Goal: Transaction & Acquisition: Book appointment/travel/reservation

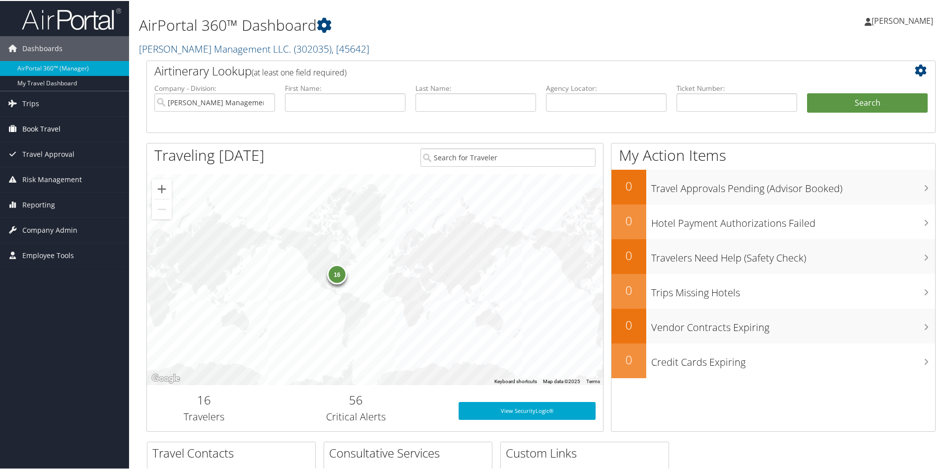
click at [35, 125] on span "Book Travel" at bounding box center [41, 128] width 38 height 25
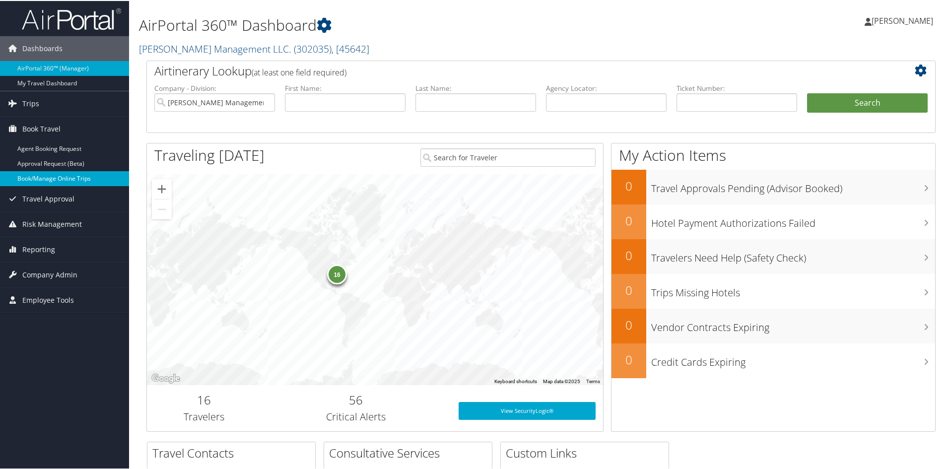
click at [41, 174] on link "Book/Manage Online Trips" at bounding box center [64, 177] width 129 height 15
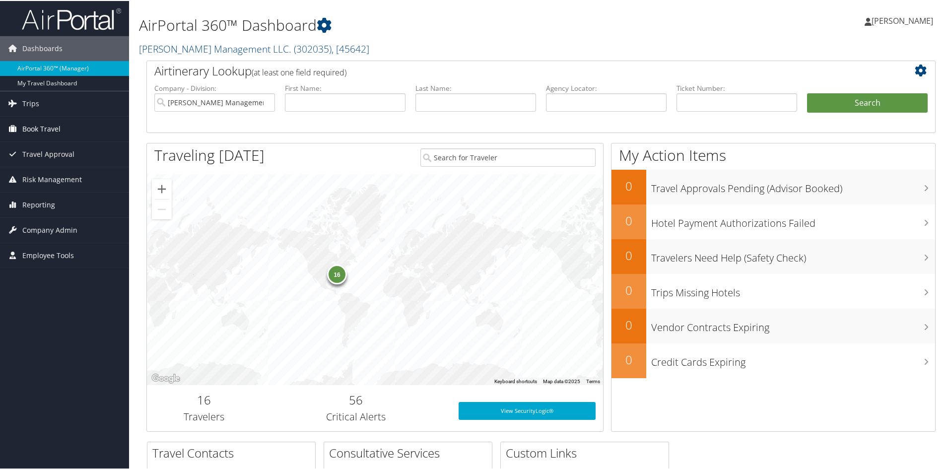
click at [47, 131] on span "Book Travel" at bounding box center [41, 128] width 38 height 25
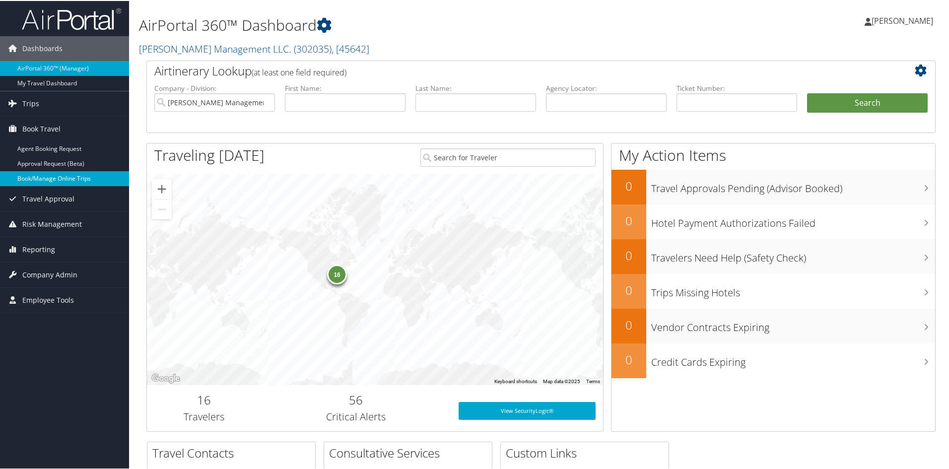
click at [49, 174] on link "Book/Manage Online Trips" at bounding box center [64, 177] width 129 height 15
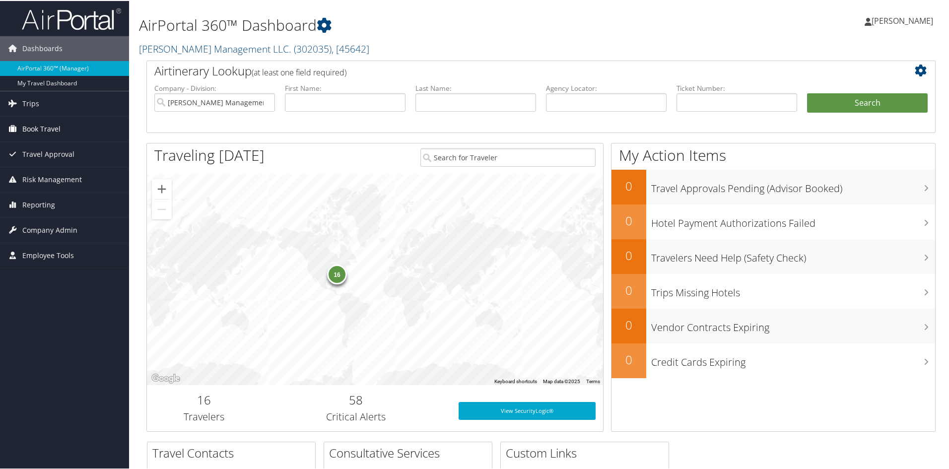
click at [54, 128] on span "Book Travel" at bounding box center [41, 128] width 38 height 25
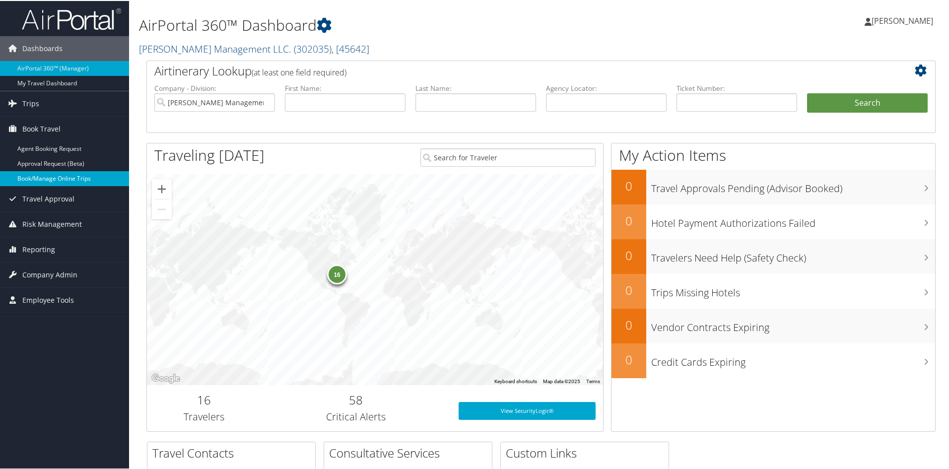
click at [64, 180] on link "Book/Manage Online Trips" at bounding box center [64, 177] width 129 height 15
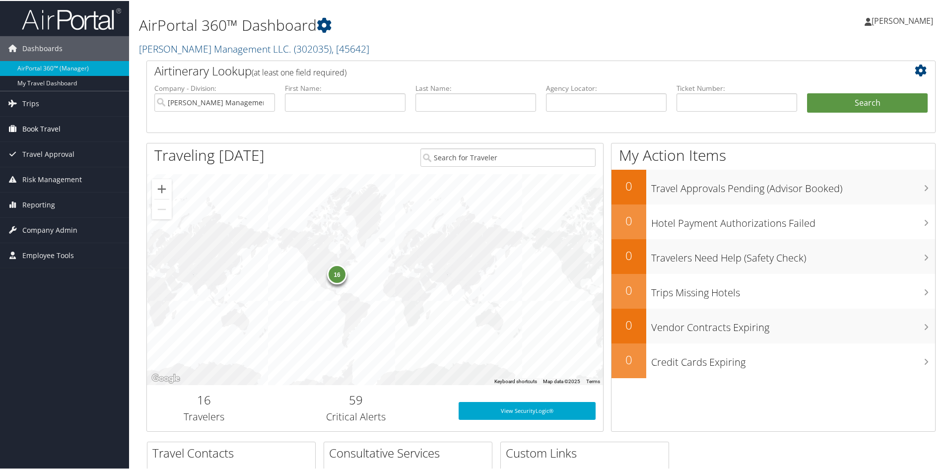
click at [28, 127] on span "Book Travel" at bounding box center [41, 128] width 38 height 25
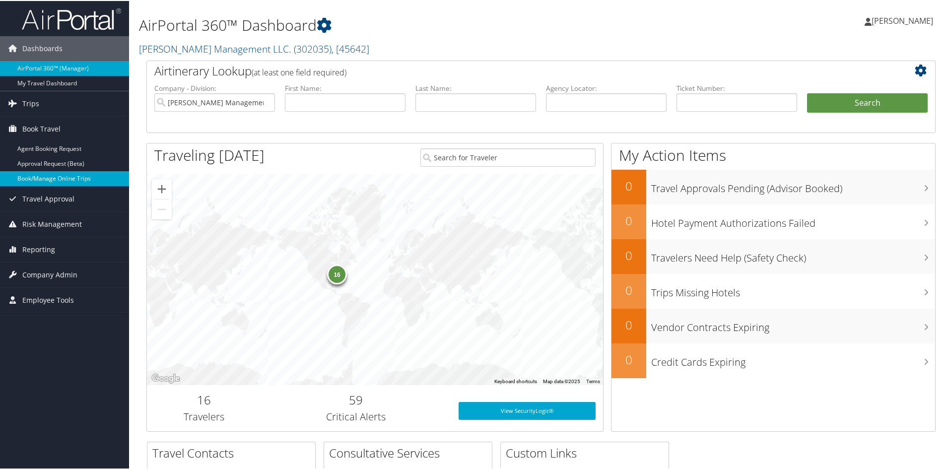
click at [39, 175] on link "Book/Manage Online Trips" at bounding box center [64, 177] width 129 height 15
